Goal: Task Accomplishment & Management: Manage account settings

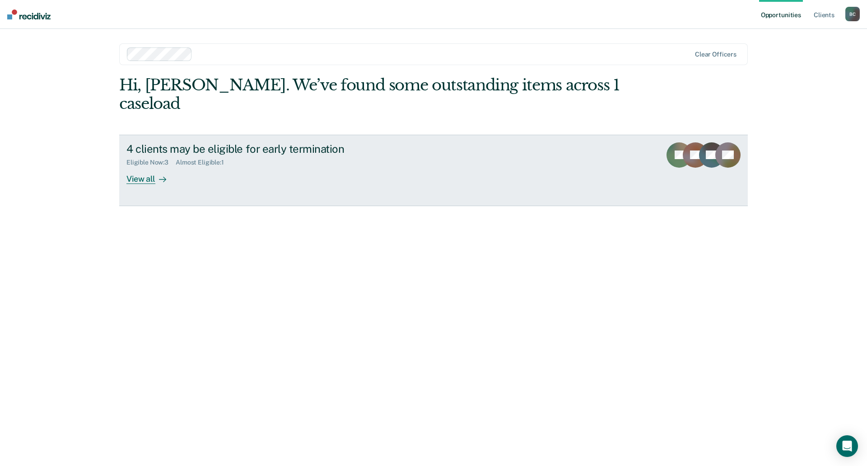
click at [137, 166] on div "View all" at bounding box center [151, 175] width 51 height 18
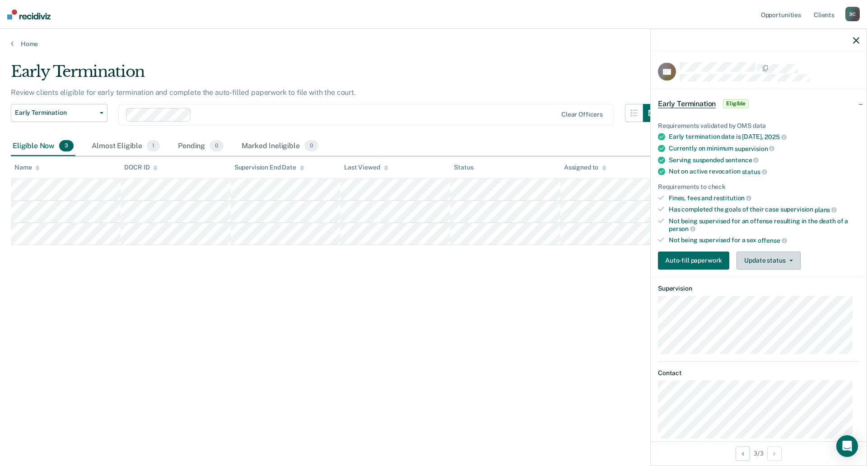
click at [771, 261] on button "Update status" at bounding box center [768, 260] width 64 height 18
click at [770, 294] on button "Mark Ineligible" at bounding box center [779, 296] width 87 height 14
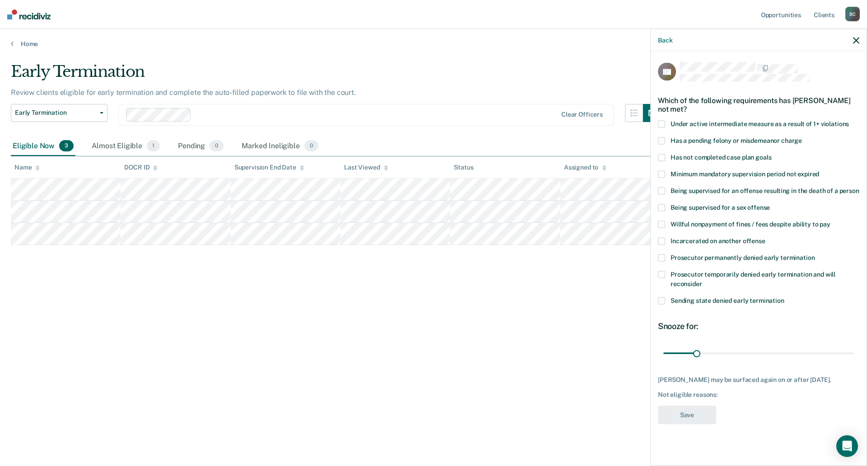
click at [665, 275] on span at bounding box center [661, 274] width 7 height 7
click at [662, 256] on span at bounding box center [661, 257] width 7 height 7
click at [663, 275] on span at bounding box center [661, 274] width 7 height 7
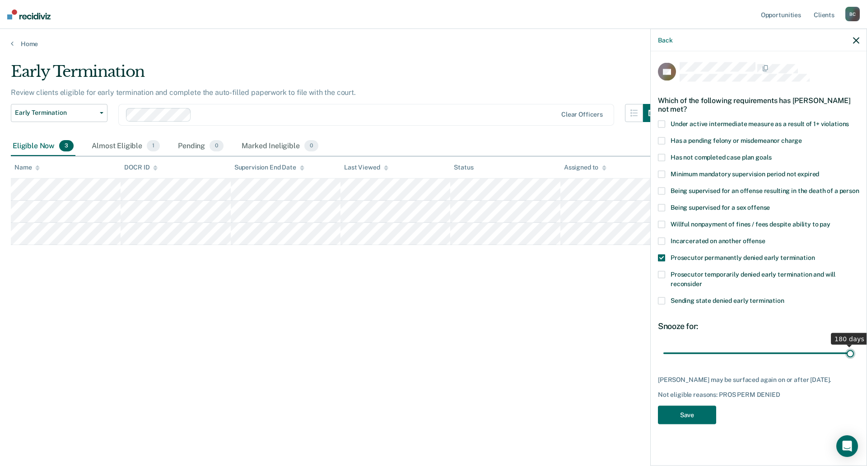
drag, startPoint x: 698, startPoint y: 353, endPoint x: 856, endPoint y: 348, distance: 158.1
type input "180"
click at [854, 348] on input "range" at bounding box center [758, 353] width 191 height 16
click at [702, 423] on button "Save" at bounding box center [687, 414] width 58 height 19
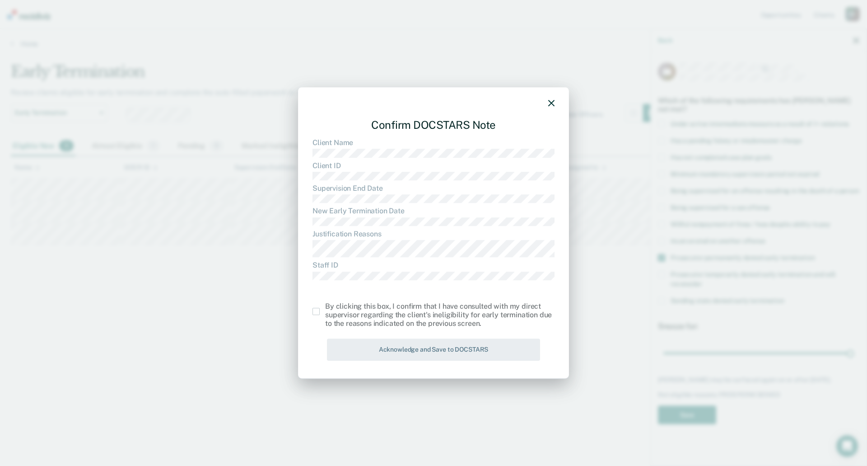
click at [318, 312] on span at bounding box center [315, 311] width 7 height 7
click at [325, 308] on input "checkbox" at bounding box center [325, 308] width 0 height 0
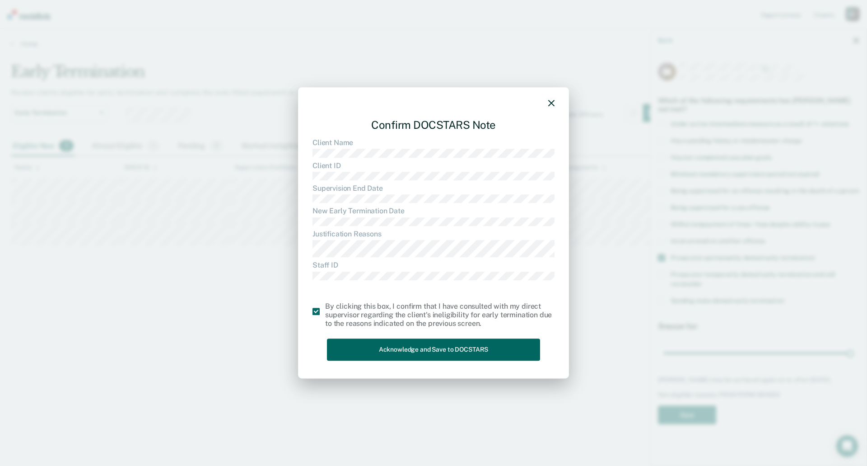
click at [403, 354] on button "Acknowledge and Save to DOCSTARS" at bounding box center [433, 350] width 213 height 22
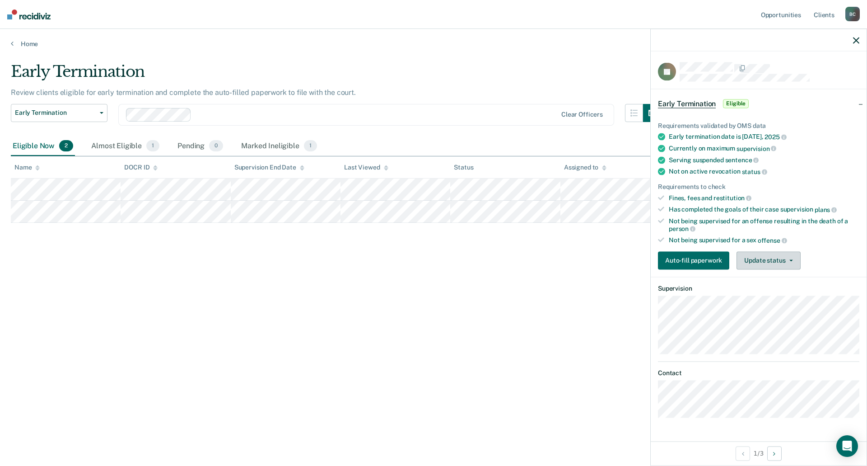
click at [764, 263] on button "Update status" at bounding box center [768, 260] width 64 height 18
click at [773, 294] on button "Mark Ineligible" at bounding box center [779, 296] width 87 height 14
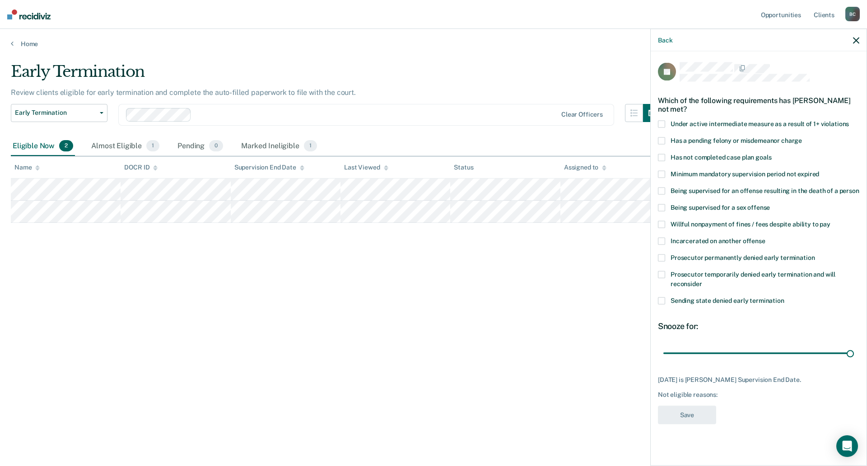
click at [662, 154] on span at bounding box center [661, 157] width 7 height 7
click at [704, 410] on button "Save" at bounding box center [687, 414] width 58 height 19
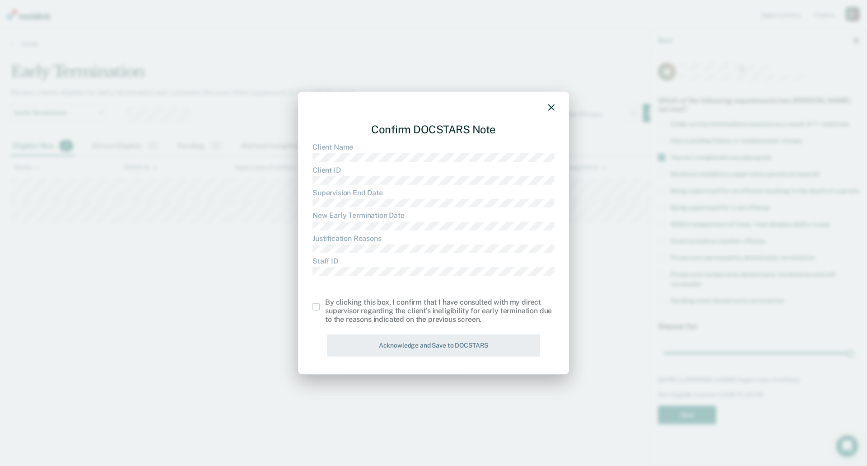
click at [316, 305] on span at bounding box center [315, 306] width 7 height 7
click at [325, 303] on input "checkbox" at bounding box center [325, 303] width 0 height 0
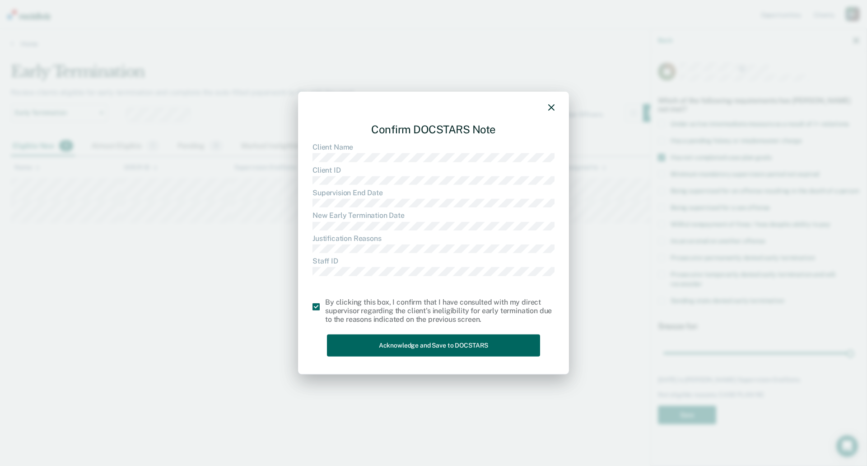
click at [396, 342] on button "Acknowledge and Save to DOCSTARS" at bounding box center [433, 345] width 213 height 22
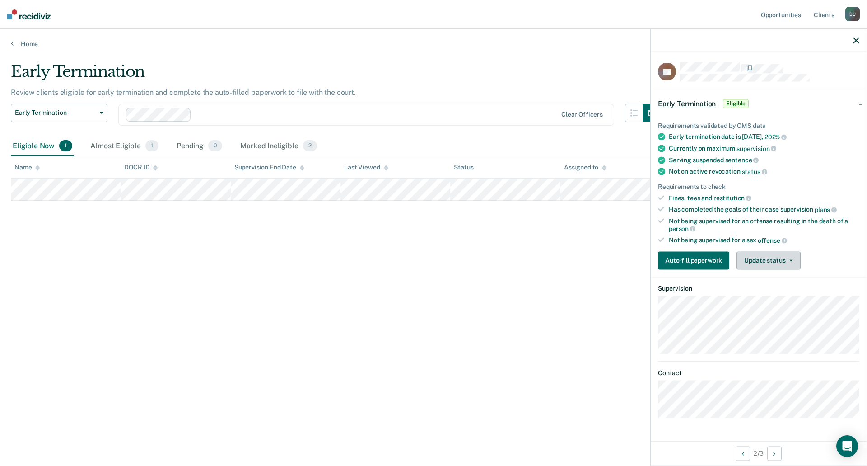
click at [770, 259] on button "Update status" at bounding box center [768, 260] width 64 height 18
click at [769, 295] on button "Mark Ineligible" at bounding box center [779, 296] width 87 height 14
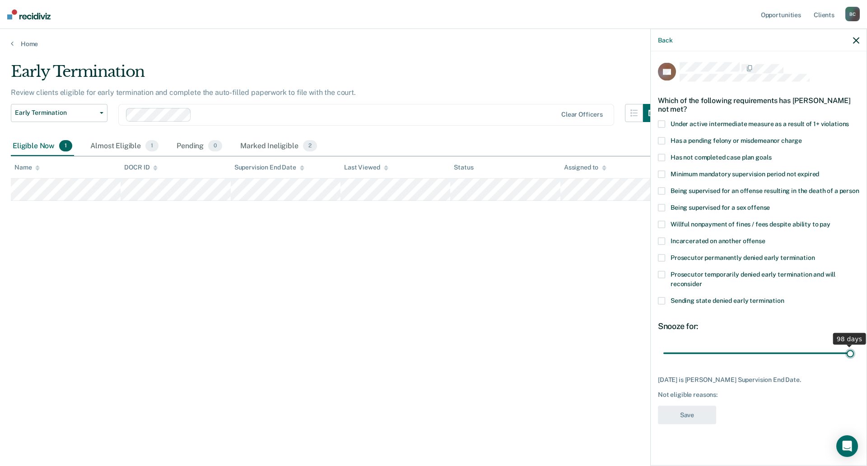
drag, startPoint x: 720, startPoint y: 349, endPoint x: 854, endPoint y: 344, distance: 134.2
type input "98"
click at [854, 345] on input "range" at bounding box center [758, 353] width 191 height 16
click at [662, 157] on span at bounding box center [661, 157] width 7 height 7
click at [700, 412] on button "Save" at bounding box center [687, 414] width 58 height 19
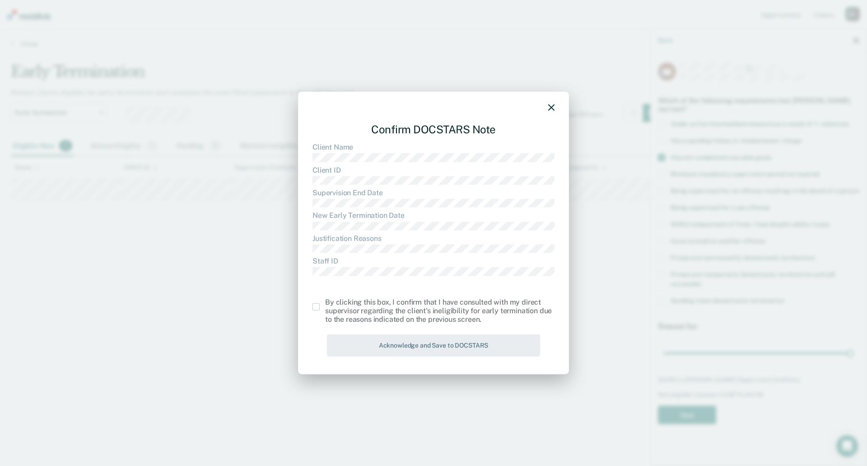
click at [319, 307] on span at bounding box center [315, 306] width 7 height 7
click at [325, 303] on input "checkbox" at bounding box center [325, 303] width 0 height 0
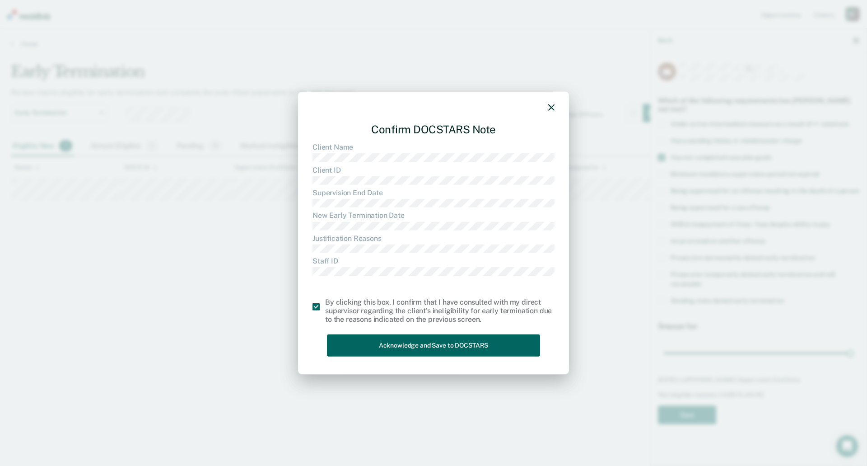
click at [384, 345] on button "Acknowledge and Save to DOCSTARS" at bounding box center [433, 345] width 213 height 22
